Goal: Ask a question

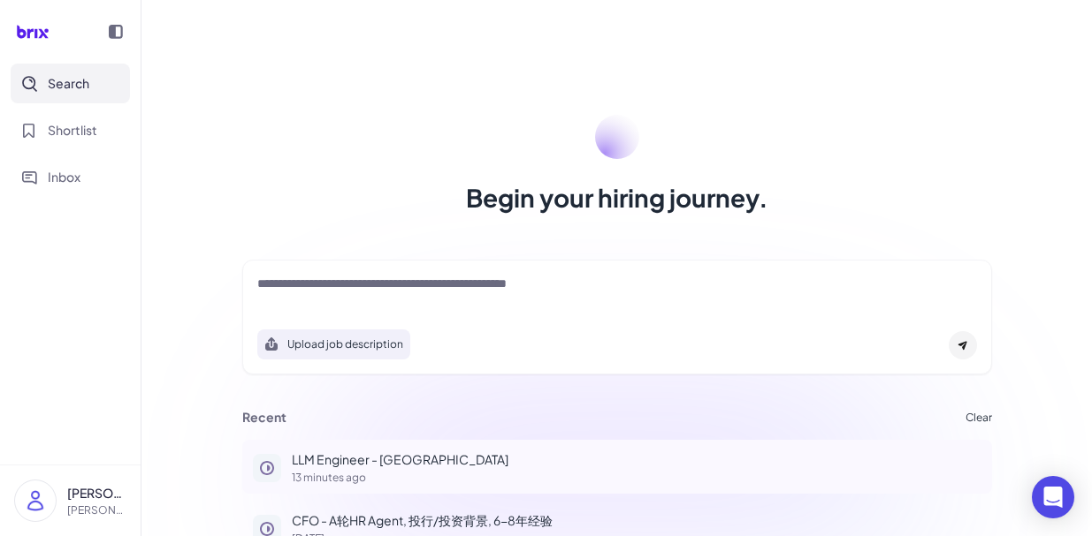
click at [330, 483] on p "13 minutes ago" at bounding box center [636, 478] width 689 height 11
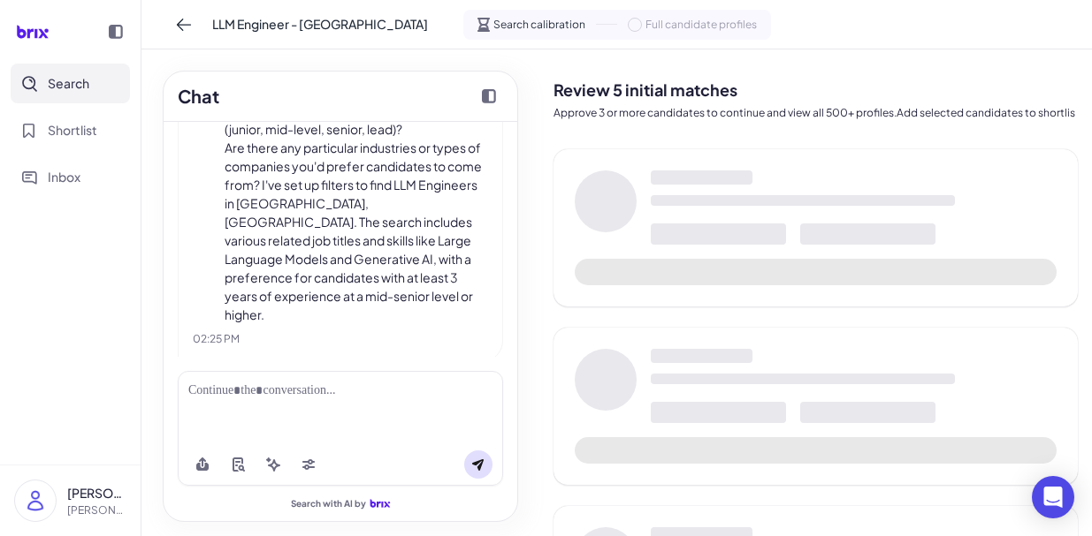
scroll to position [241, 0]
